Goal: Task Accomplishment & Management: Use online tool/utility

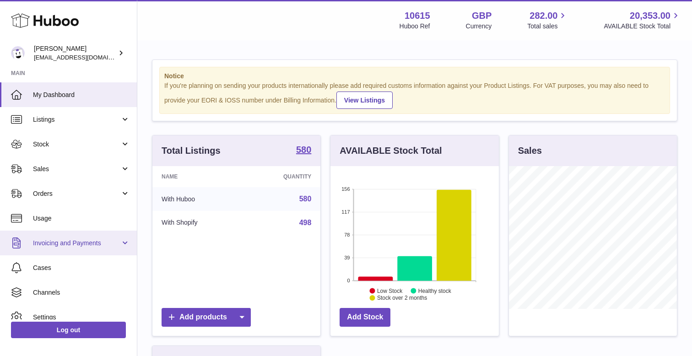
scroll to position [35, 0]
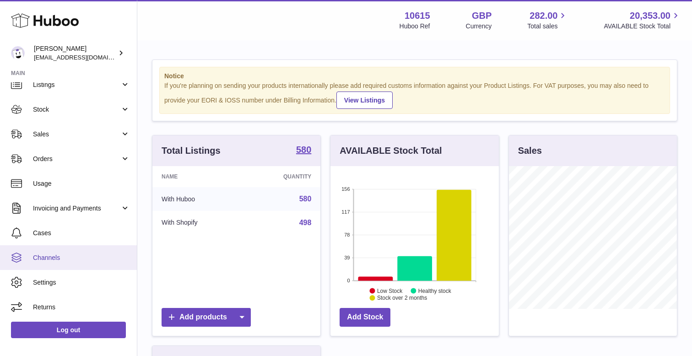
click at [64, 257] on span "Channels" at bounding box center [81, 257] width 97 height 9
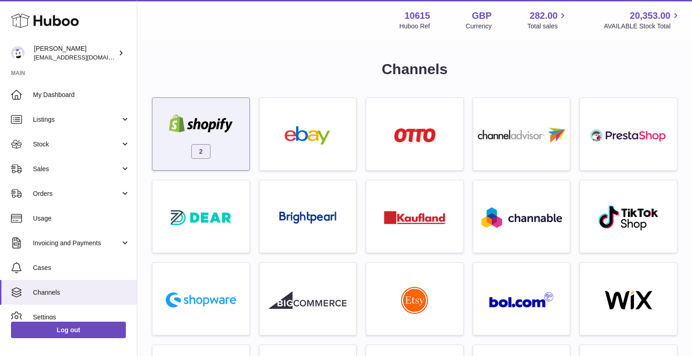
click at [209, 127] on img at bounding box center [201, 123] width 78 height 18
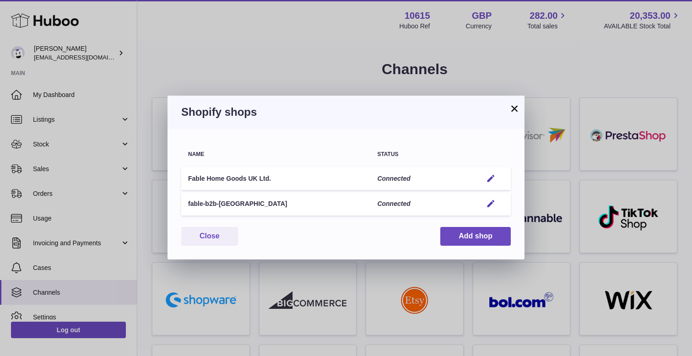
click at [507, 115] on h3 "Shopify shops" at bounding box center [345, 112] width 329 height 15
click at [511, 109] on button "×" at bounding box center [514, 108] width 11 height 11
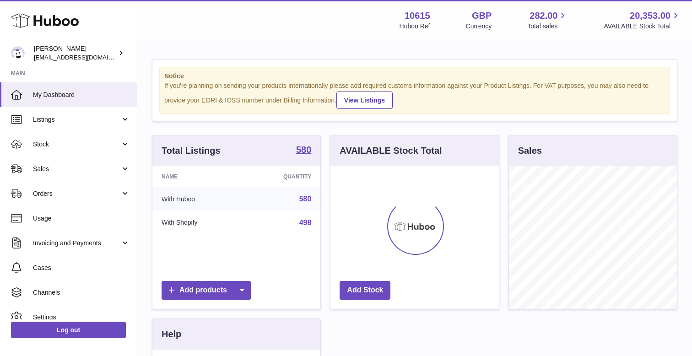
scroll to position [143, 168]
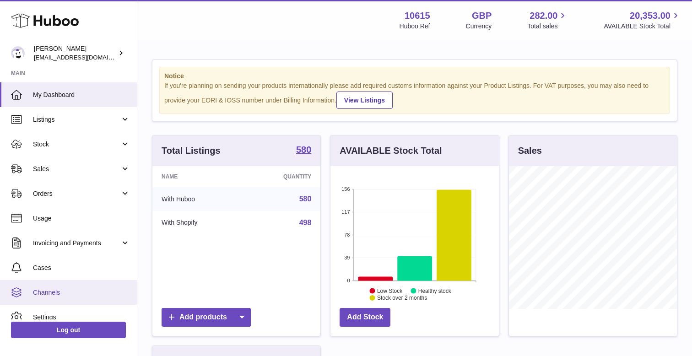
click at [87, 286] on link "Channels" at bounding box center [68, 292] width 137 height 25
